Goal: Information Seeking & Learning: Learn about a topic

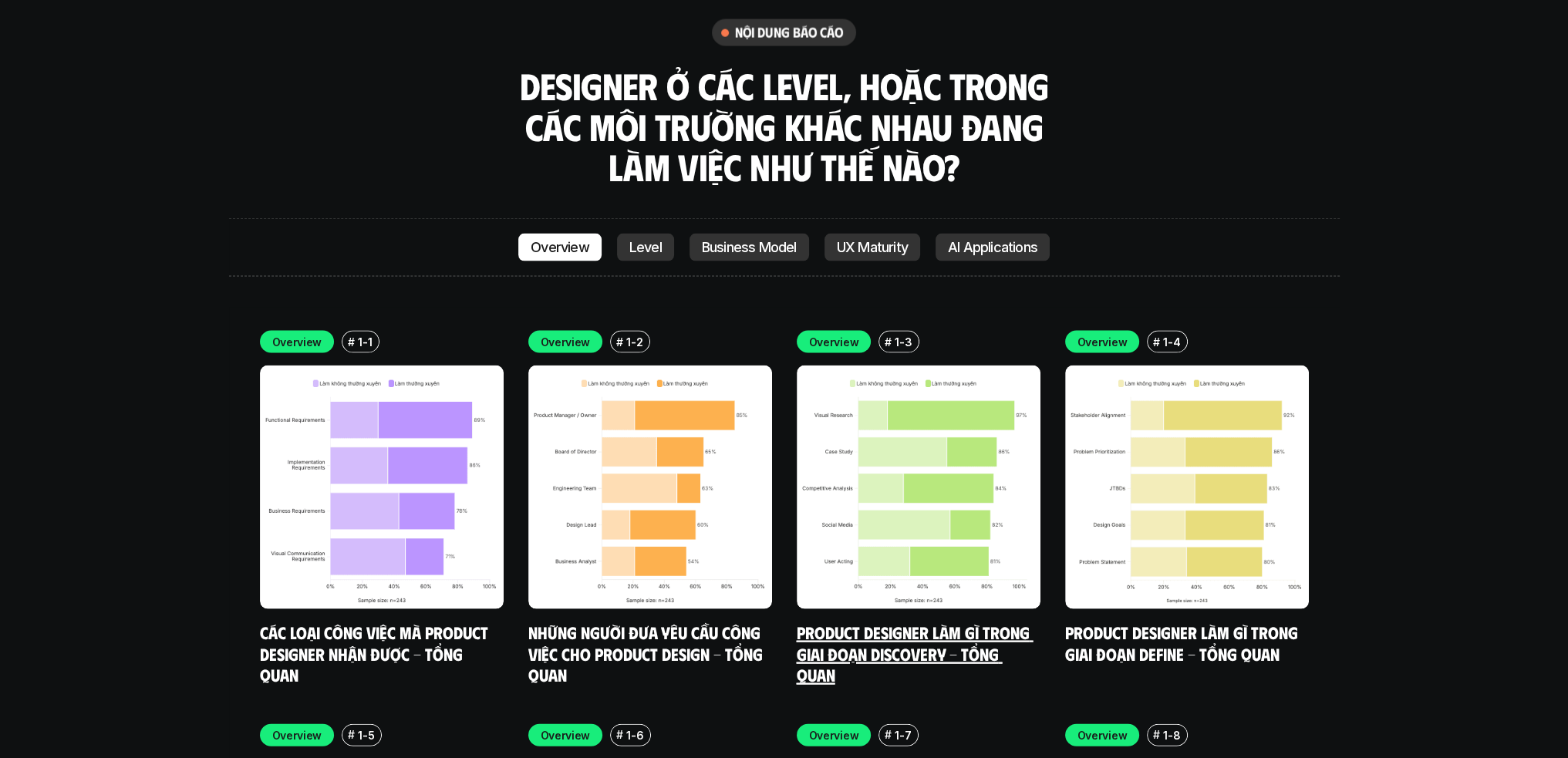
scroll to position [4398, 0]
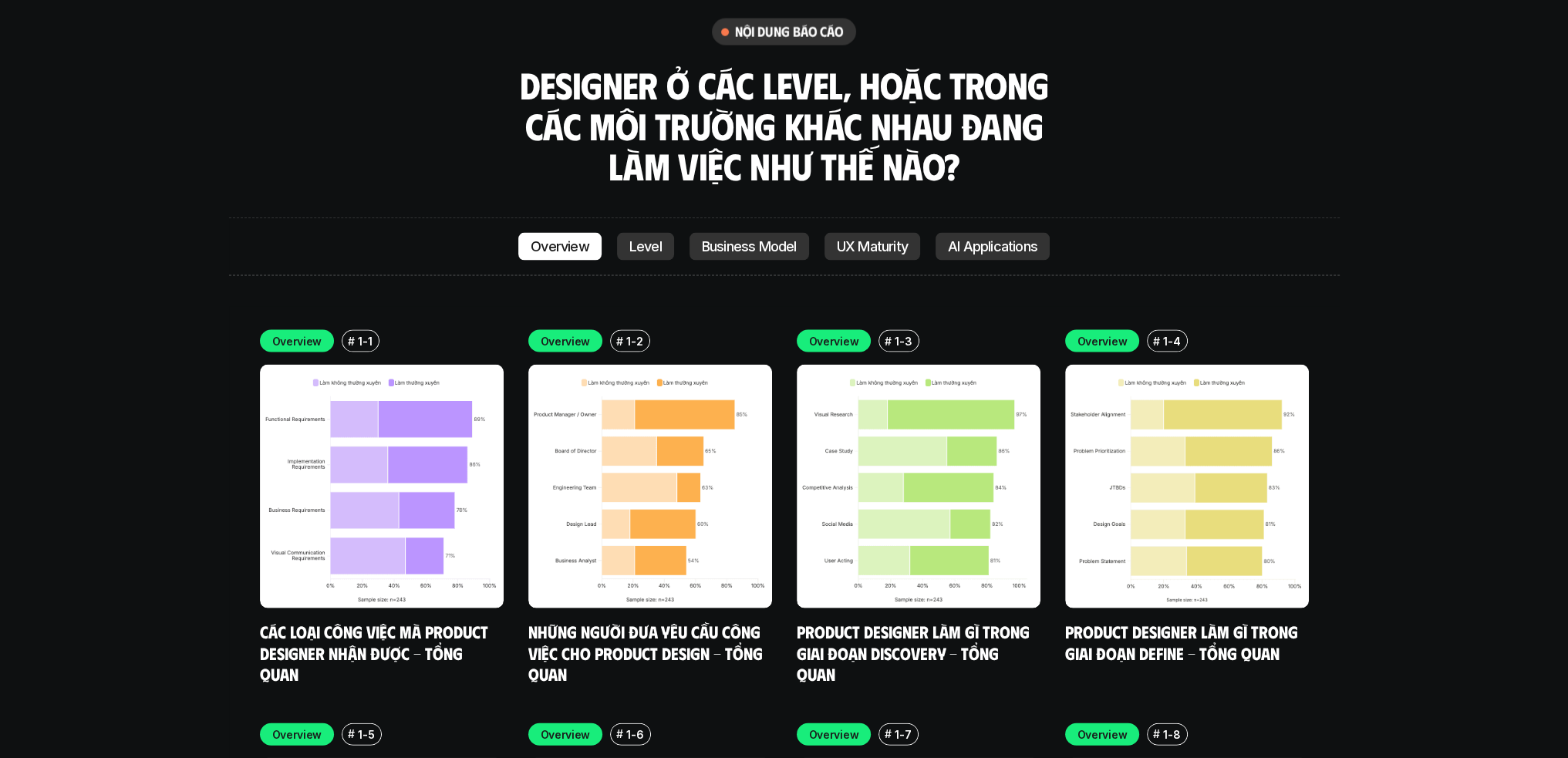
click at [311, 726] on p "Overview" at bounding box center [297, 734] width 50 height 16
click at [393, 494] on img at bounding box center [381, 486] width 243 height 244
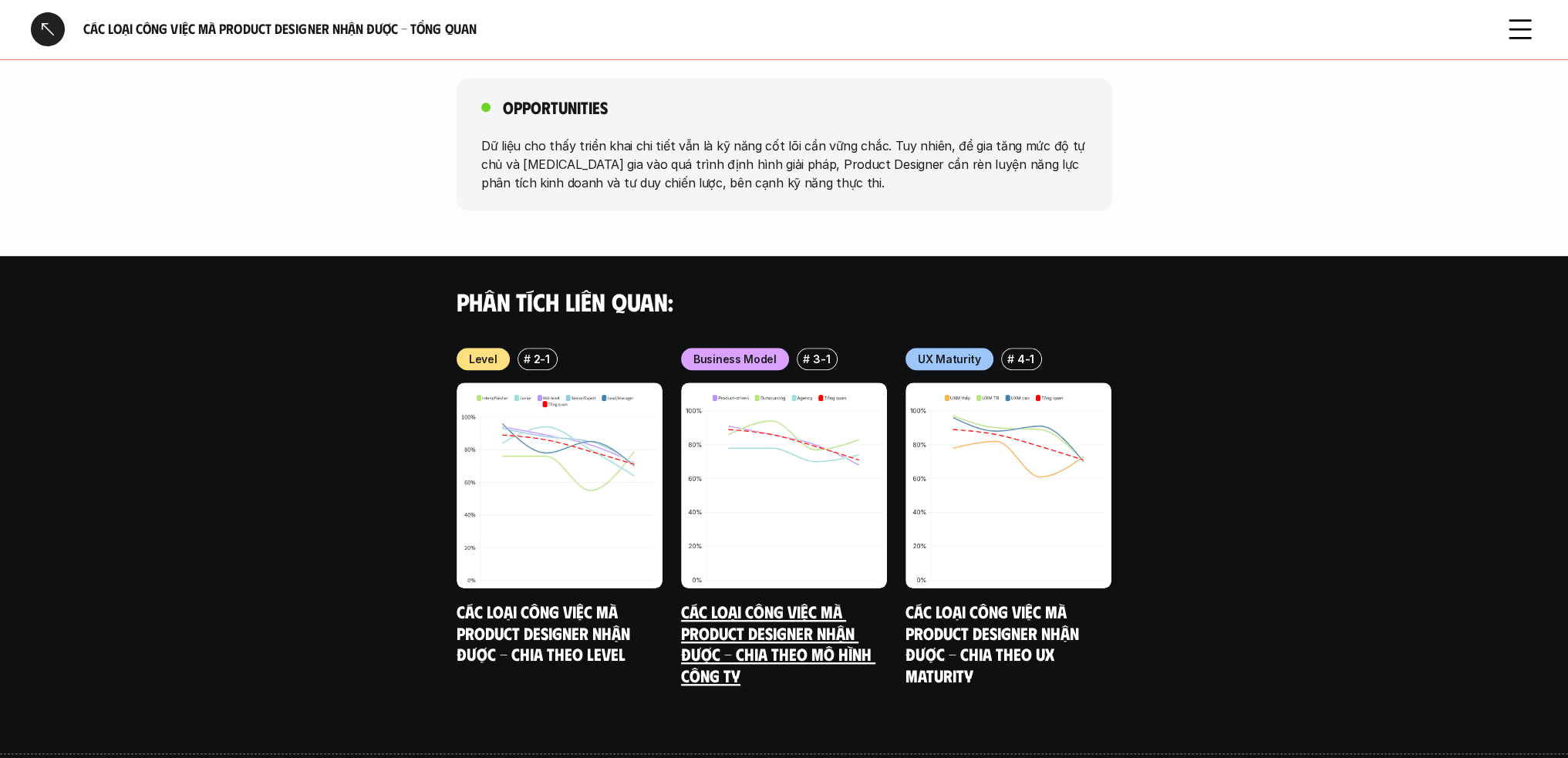
scroll to position [1311, 0]
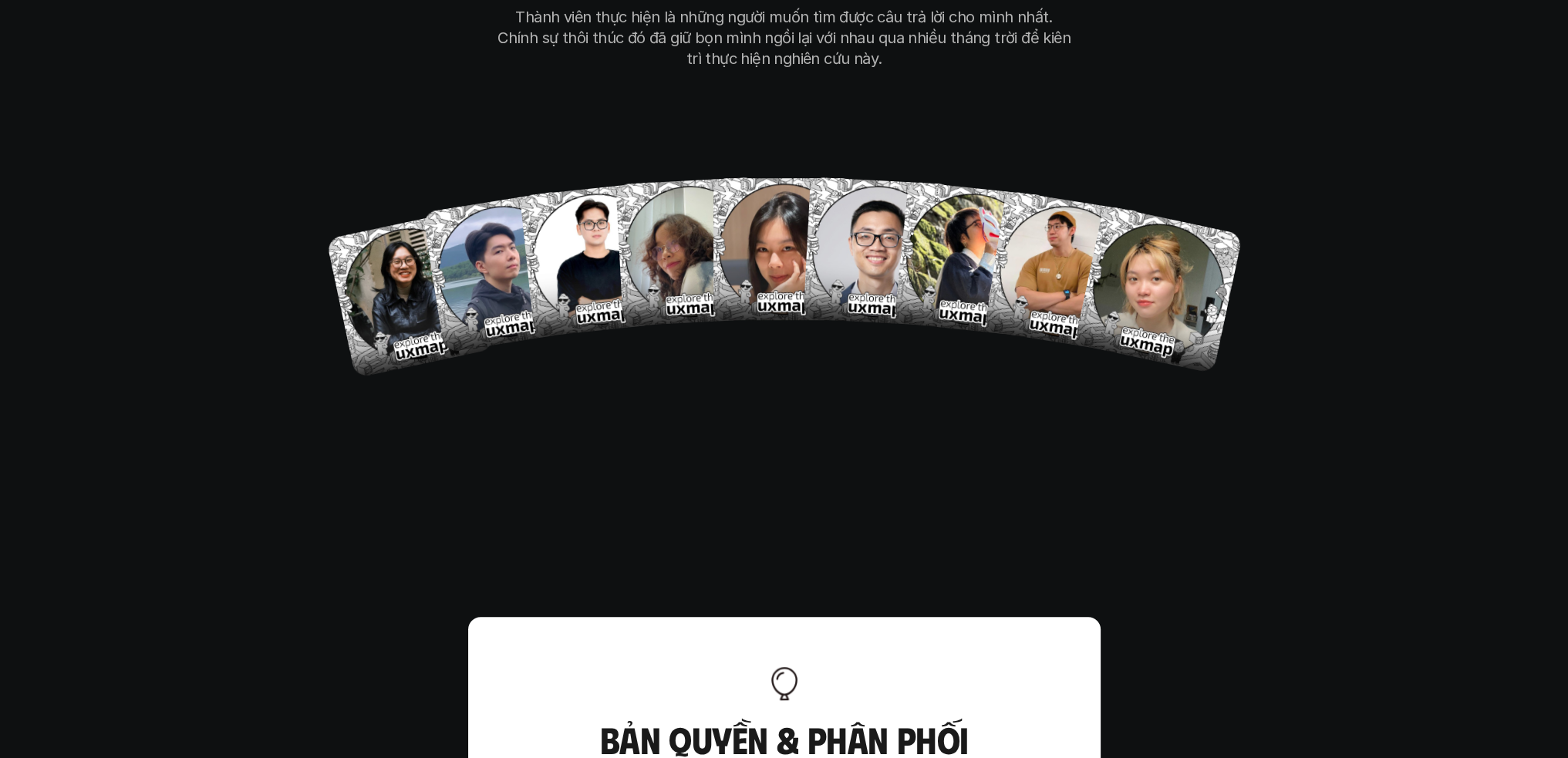
scroll to position [9179, 0]
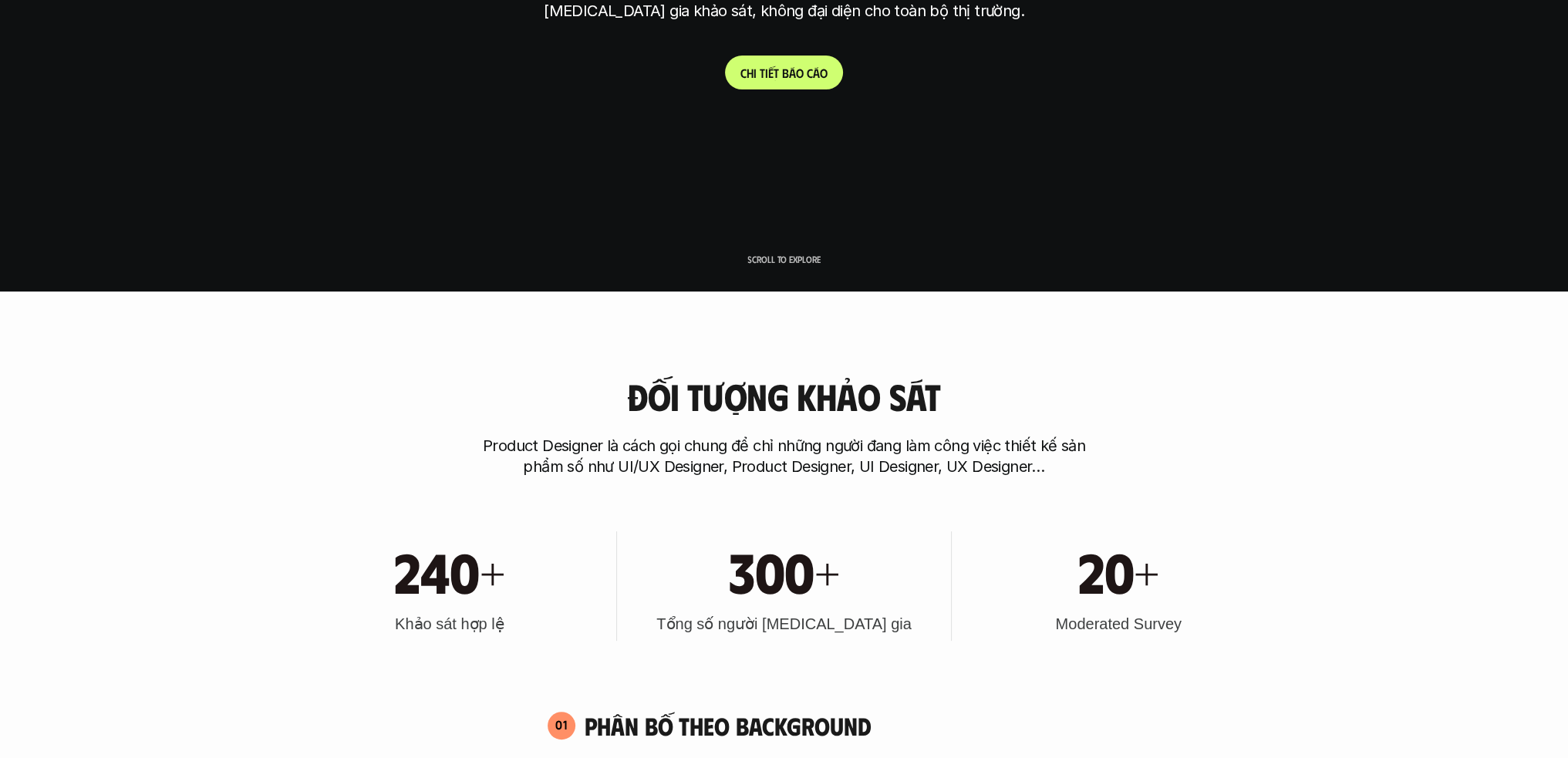
scroll to position [617, 0]
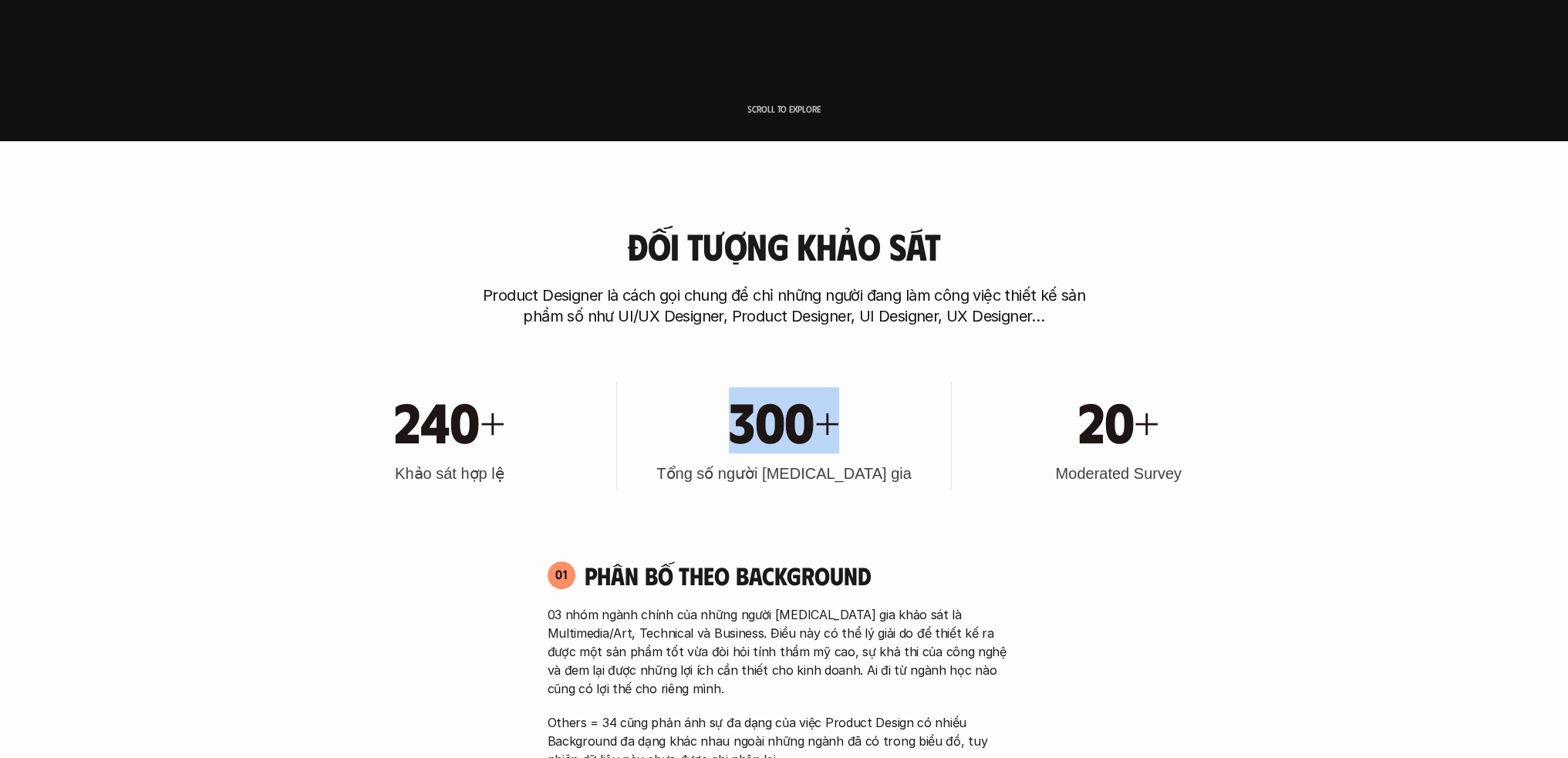
drag, startPoint x: 717, startPoint y: 424, endPoint x: 882, endPoint y: 427, distance: 165.0
click at [882, 427] on div "300+" at bounding box center [784, 419] width 318 height 66
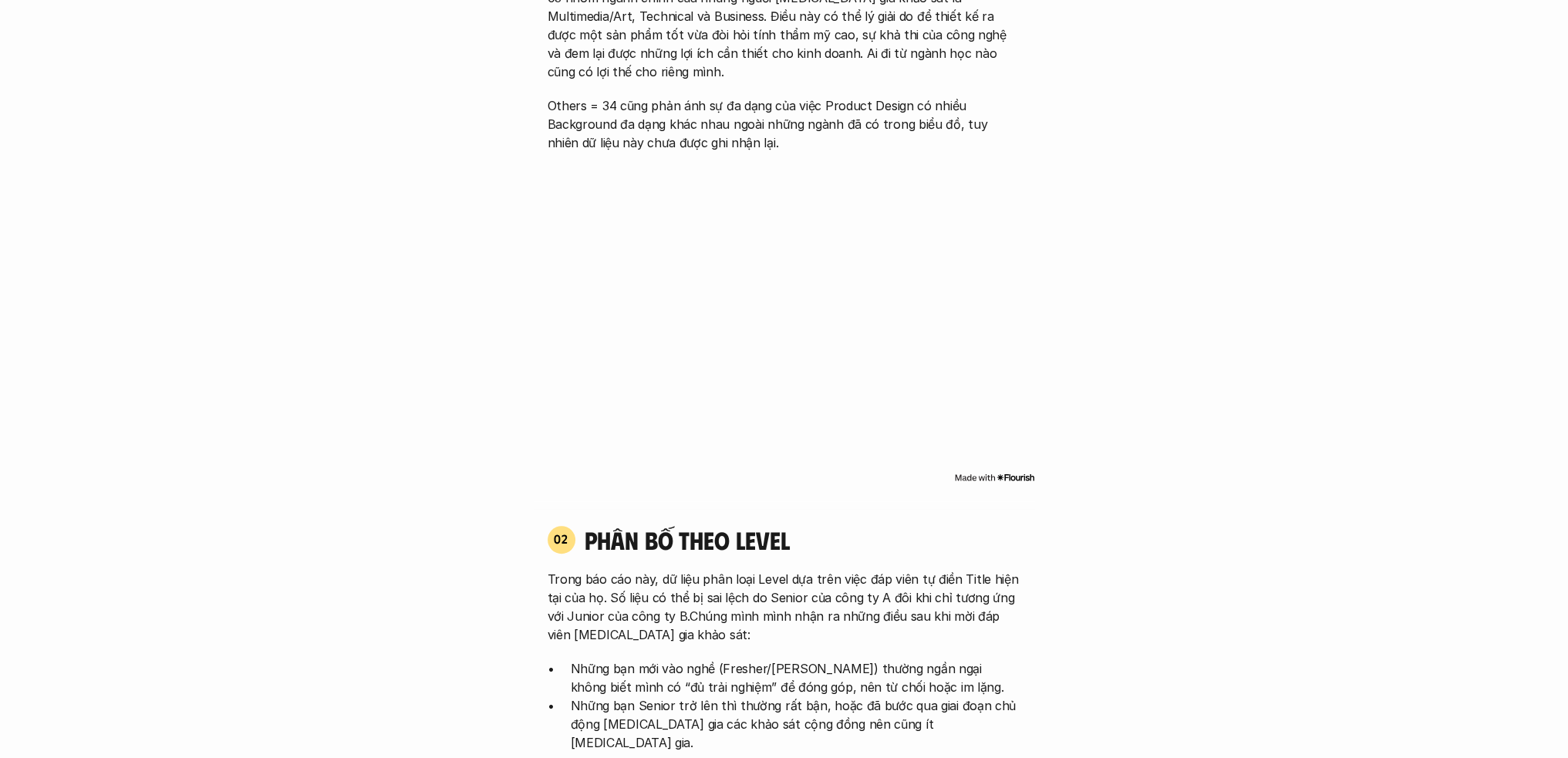
scroll to position [1697, 0]
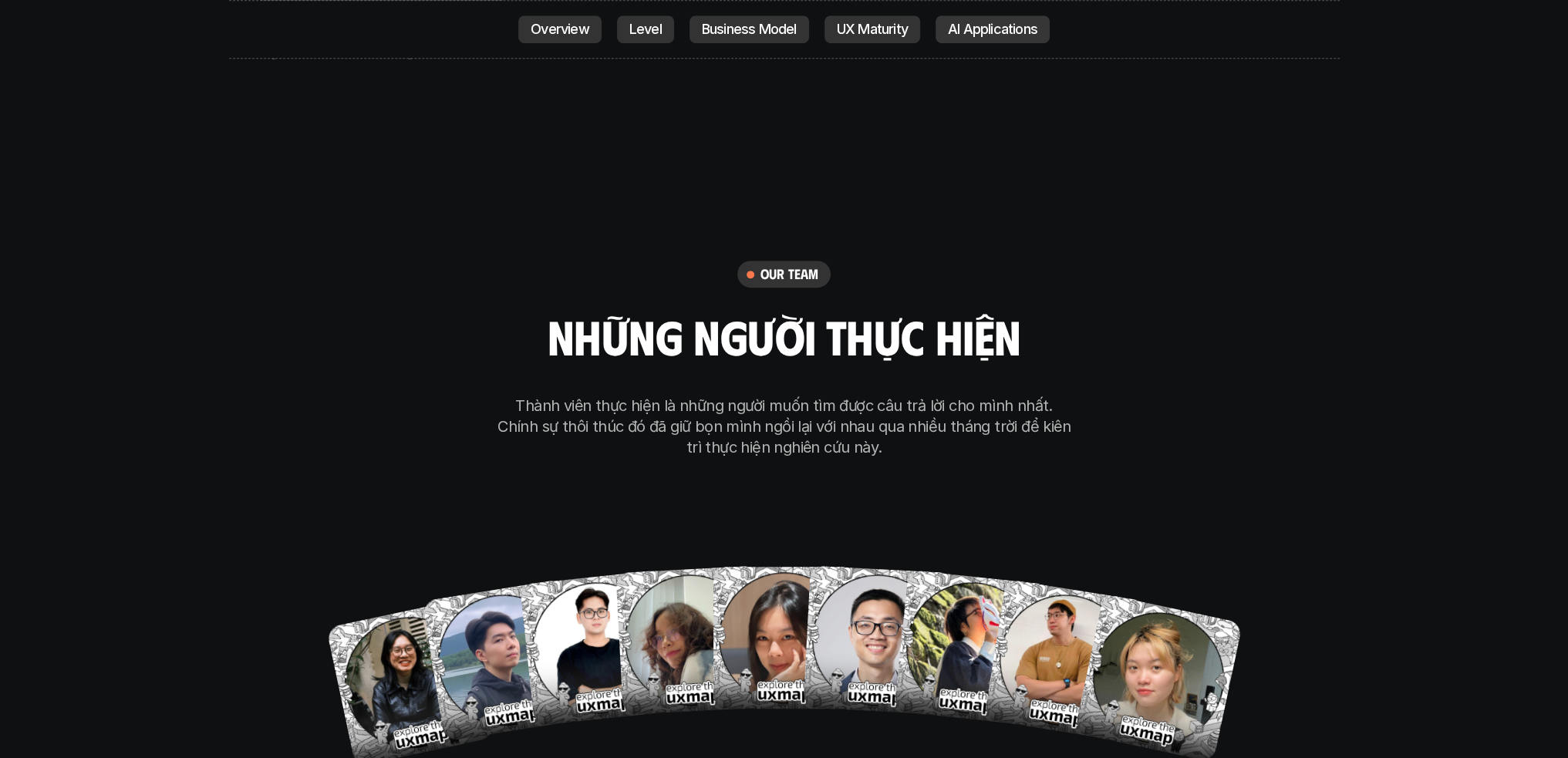
scroll to position [9120, 0]
